Goal: Navigation & Orientation: Understand site structure

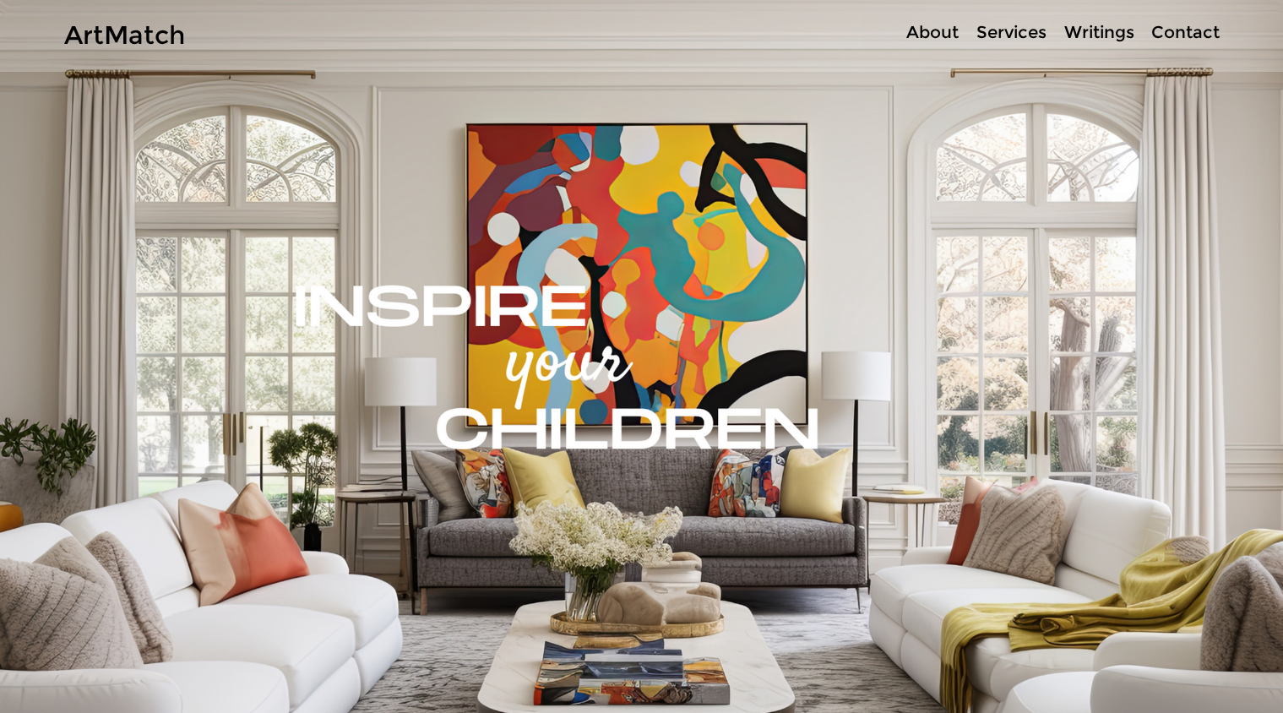
click at [920, 26] on p "About" at bounding box center [932, 32] width 69 height 24
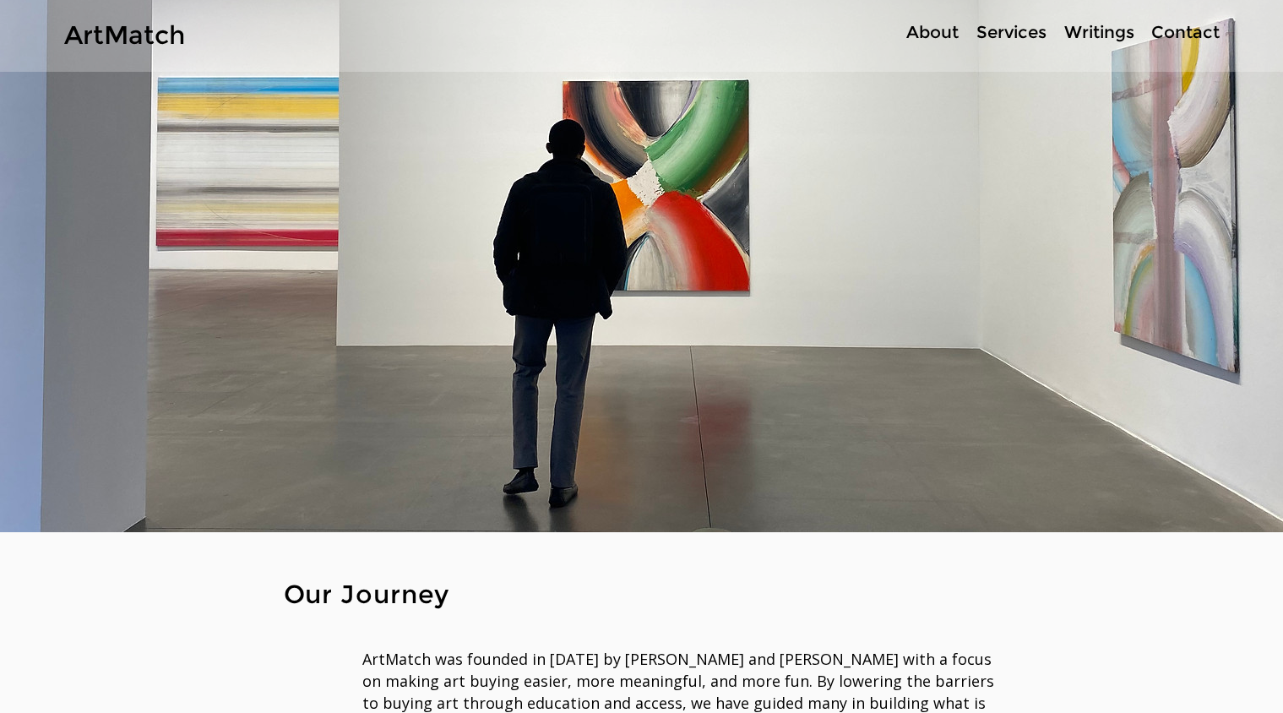
click at [1035, 42] on p "Services" at bounding box center [1011, 32] width 87 height 24
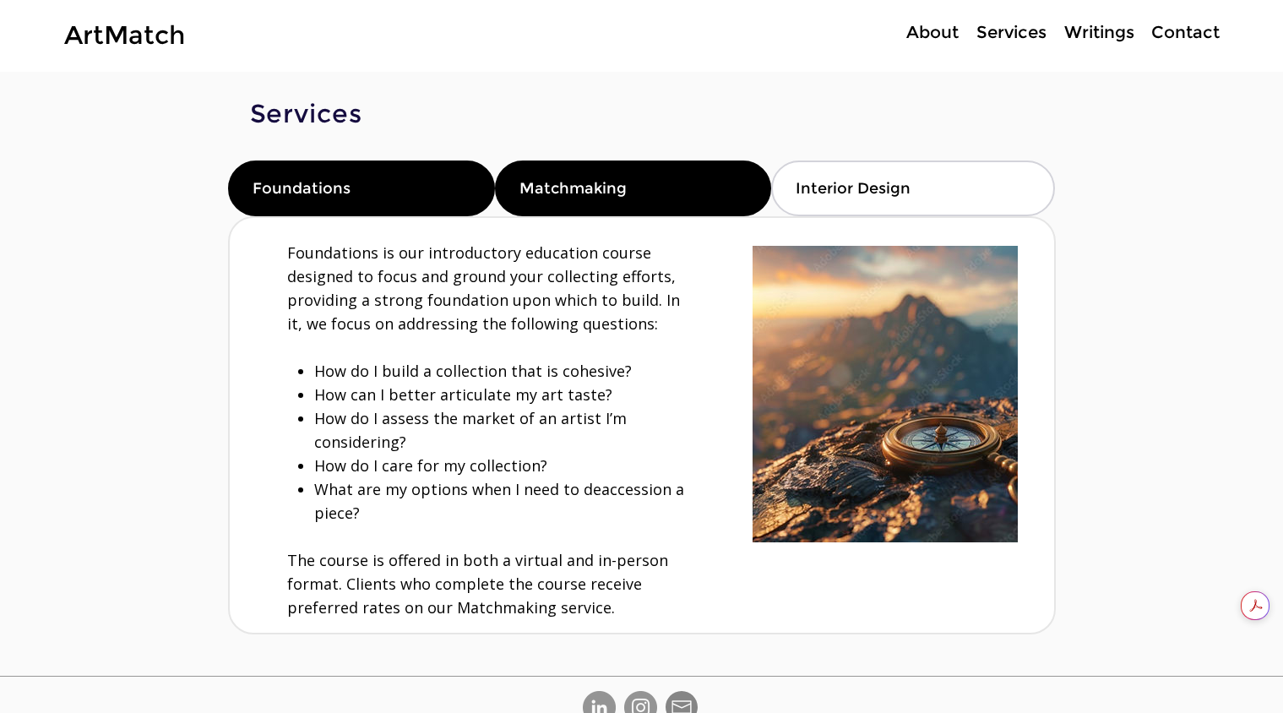
click at [633, 181] on div "Matchmaking" at bounding box center [633, 188] width 276 height 56
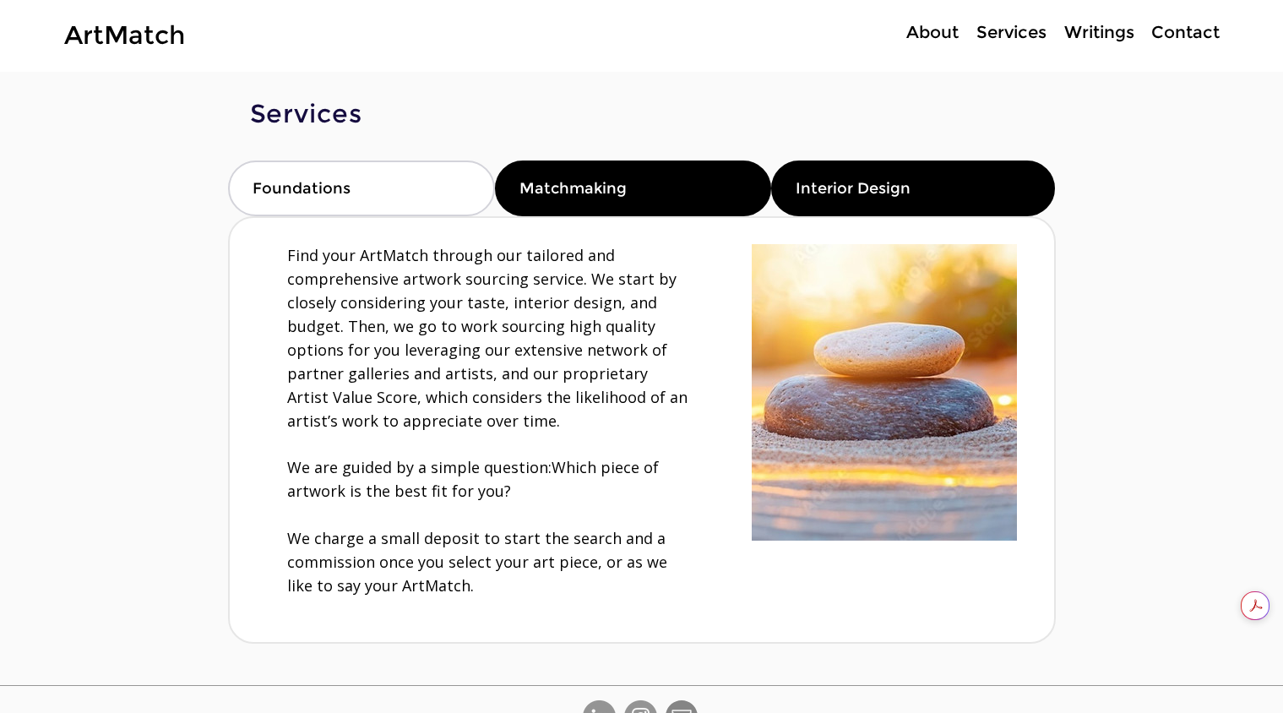
click at [879, 195] on span "Interior Design" at bounding box center [853, 188] width 115 height 19
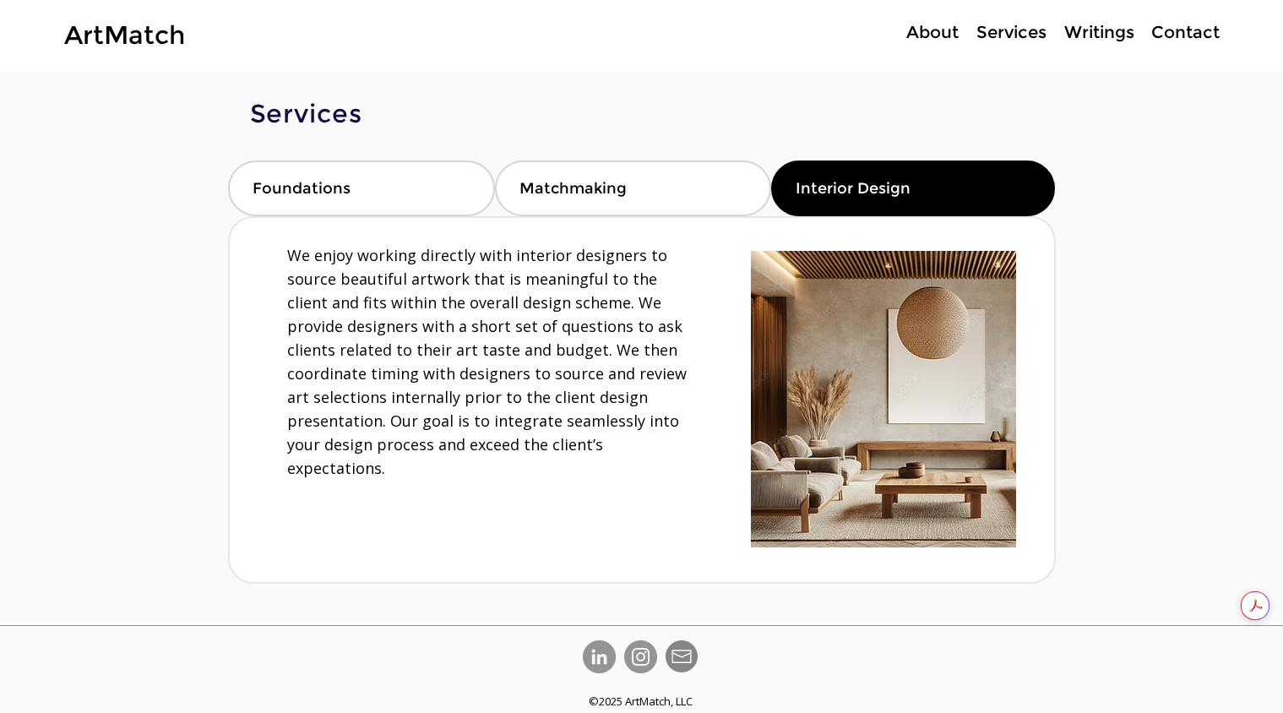
click at [955, 32] on p "About" at bounding box center [932, 32] width 69 height 24
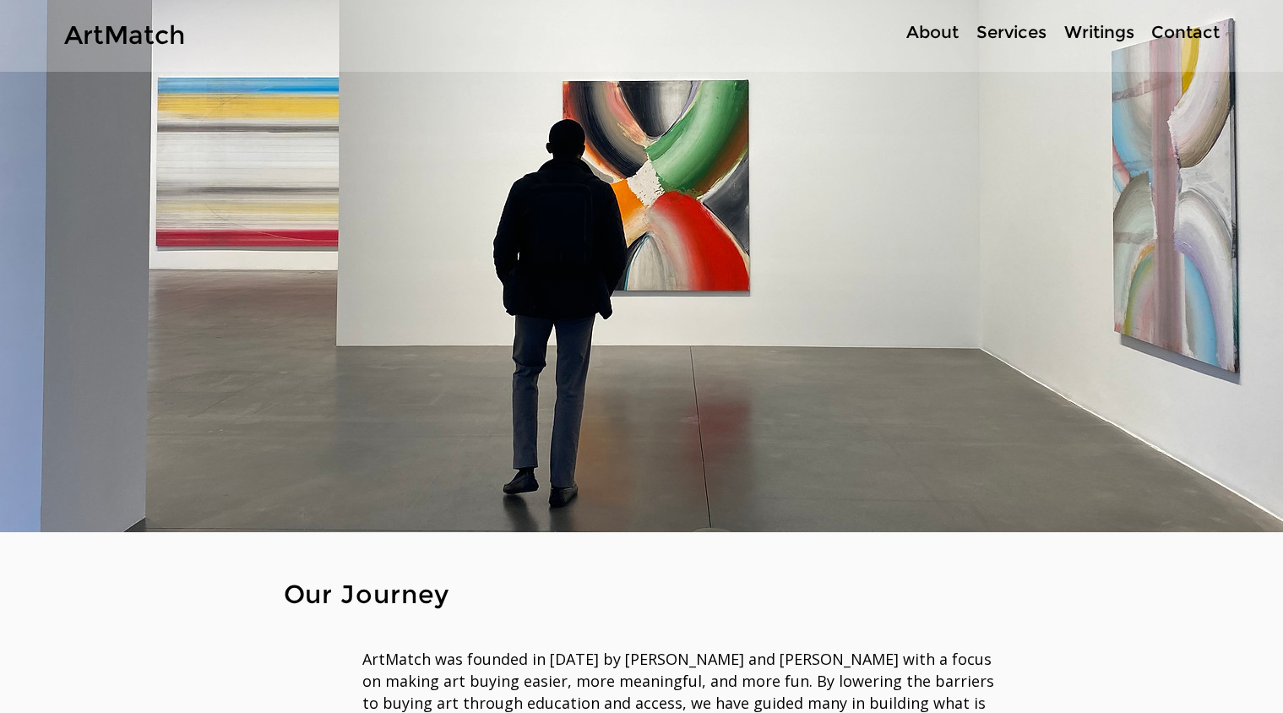
click at [1079, 32] on p "Writings" at bounding box center [1099, 32] width 87 height 24
